Goal: Task Accomplishment & Management: Use online tool/utility

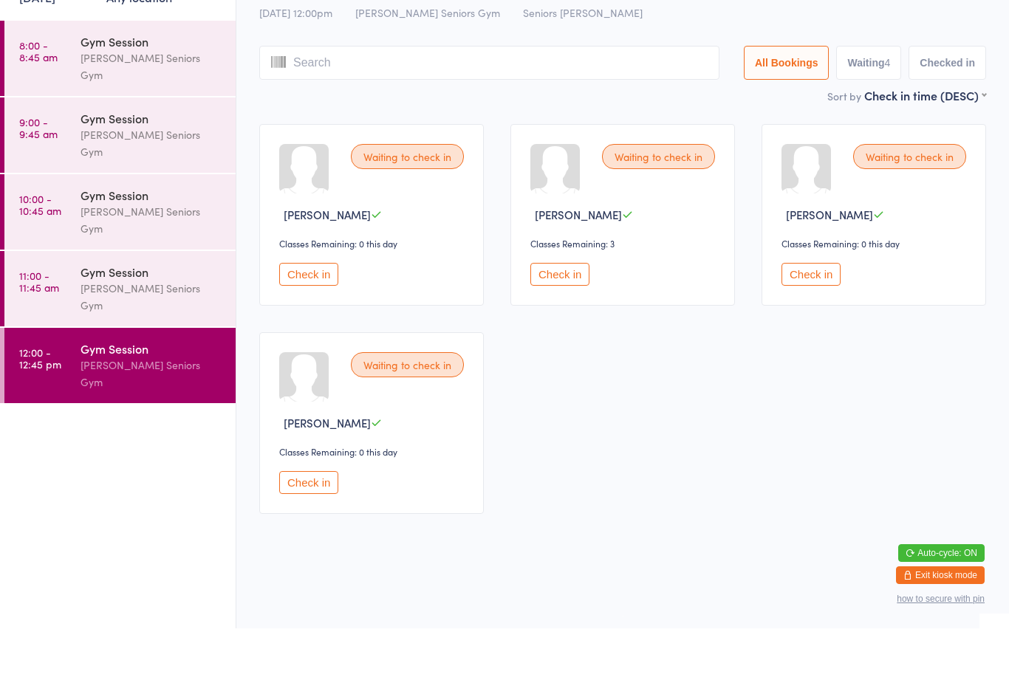
scroll to position [10, 0]
type input "12021954"
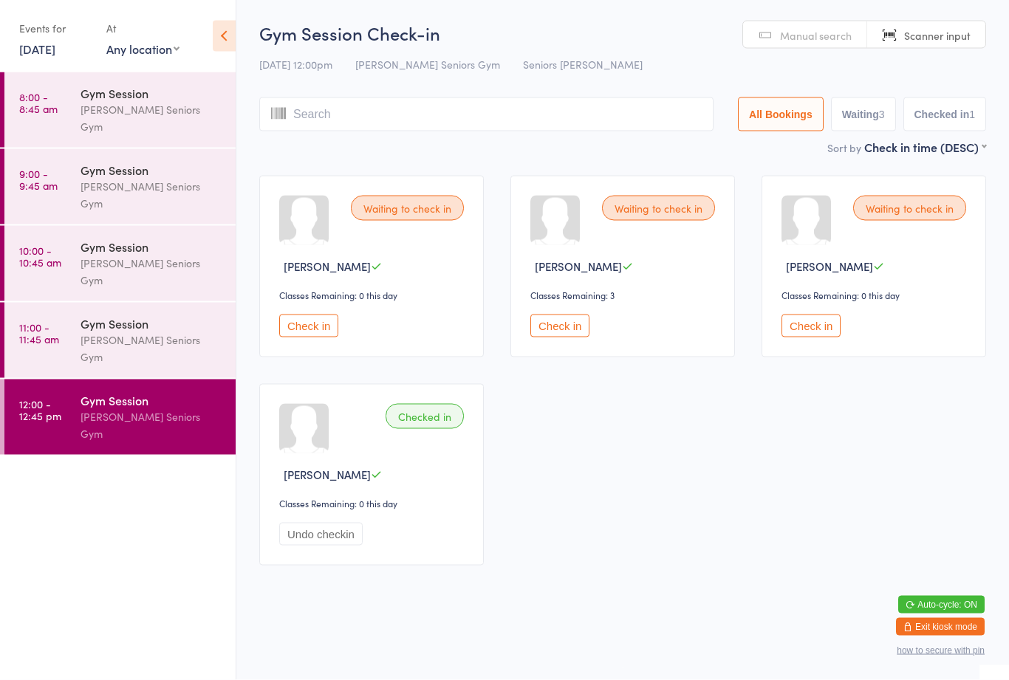
click at [561, 324] on button "Check in" at bounding box center [559, 326] width 59 height 23
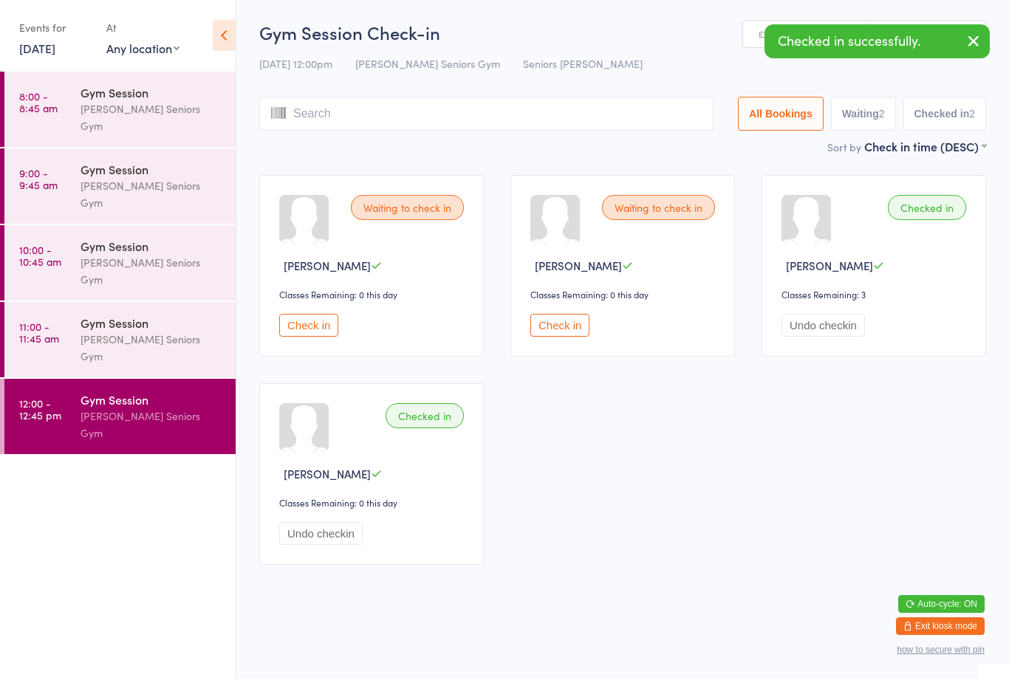
click at [318, 324] on button "Check in" at bounding box center [308, 326] width 59 height 23
click at [310, 329] on button "Check in" at bounding box center [308, 326] width 59 height 23
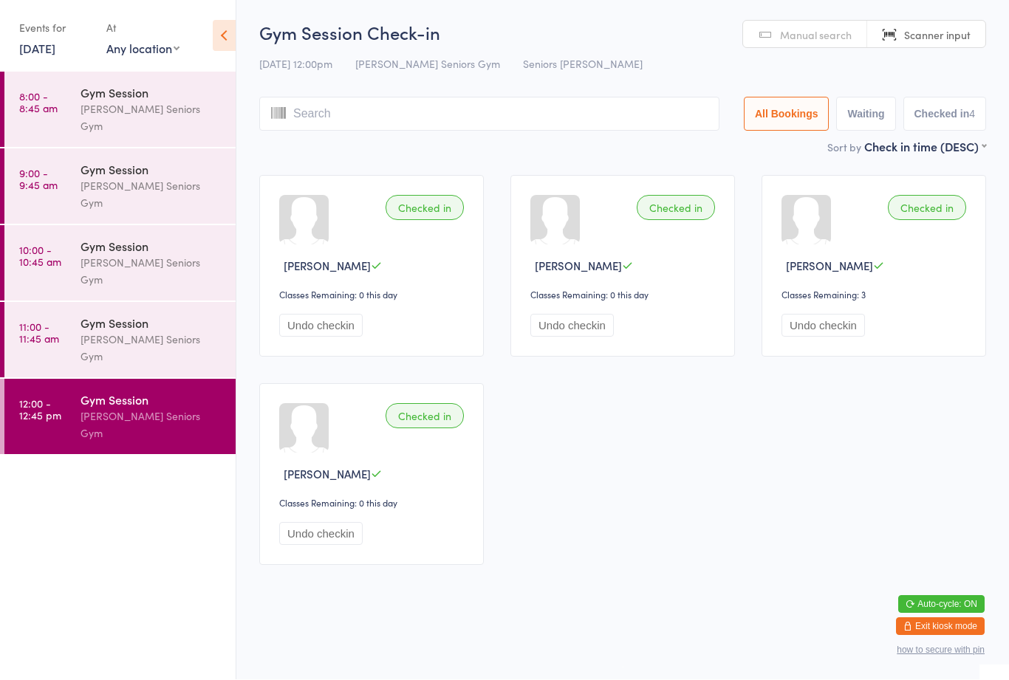
click at [156, 315] on div "Gym Session" at bounding box center [151, 323] width 143 height 16
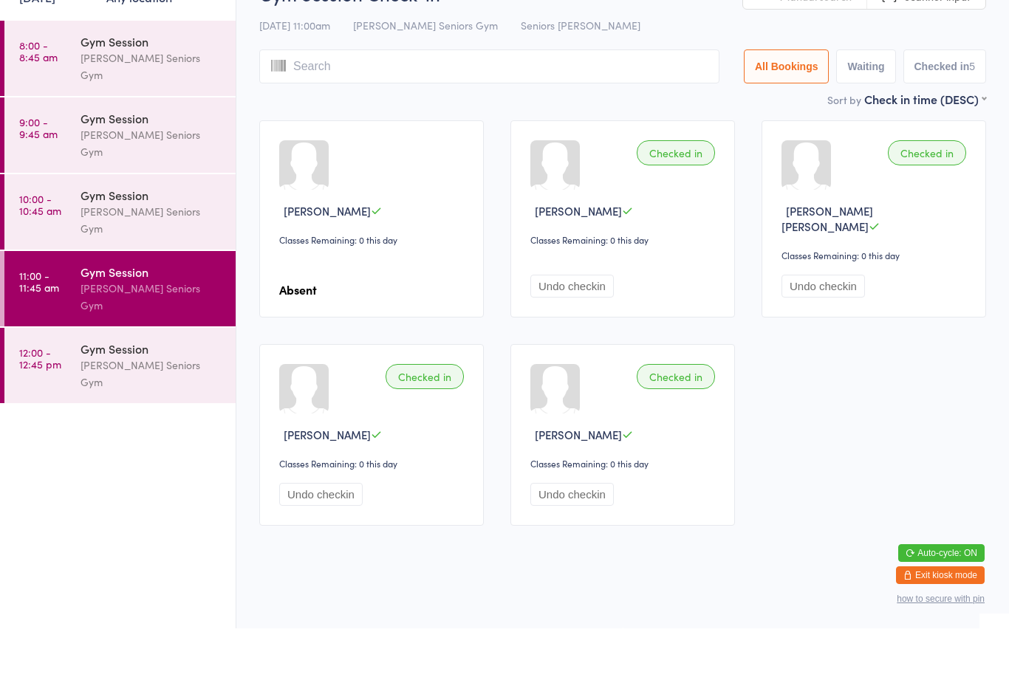
scroll to position [10, 0]
click at [175, 239] on div "Gym Session" at bounding box center [151, 247] width 143 height 16
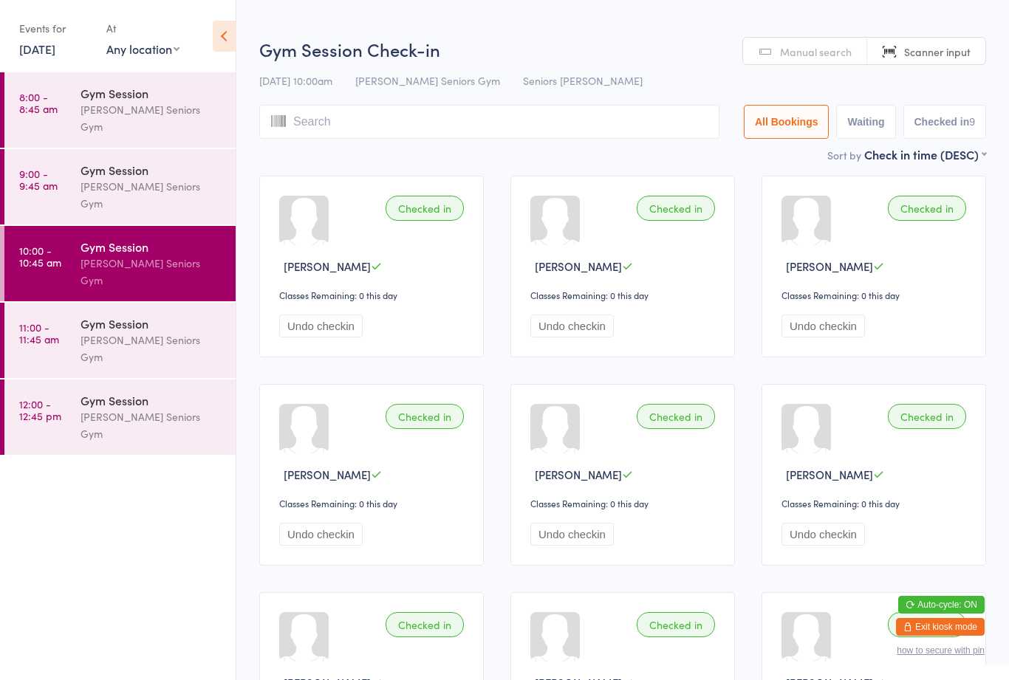
click at [157, 162] on div "Gym Session" at bounding box center [151, 170] width 143 height 16
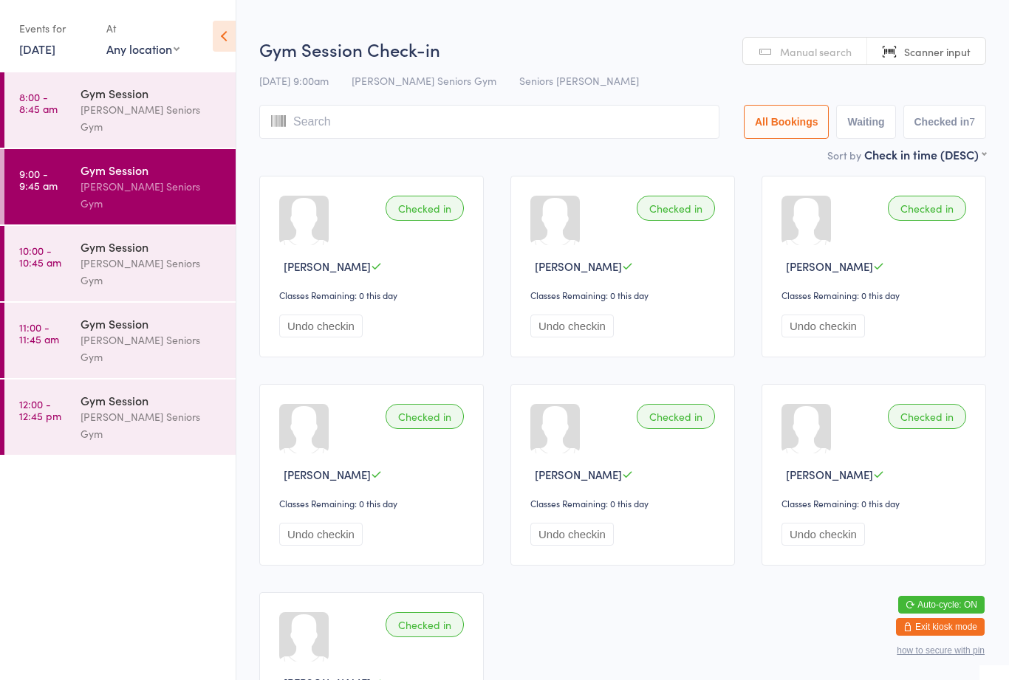
click at [162, 101] on div "Gym Session" at bounding box center [151, 93] width 143 height 16
